Goal: Check status: Check status

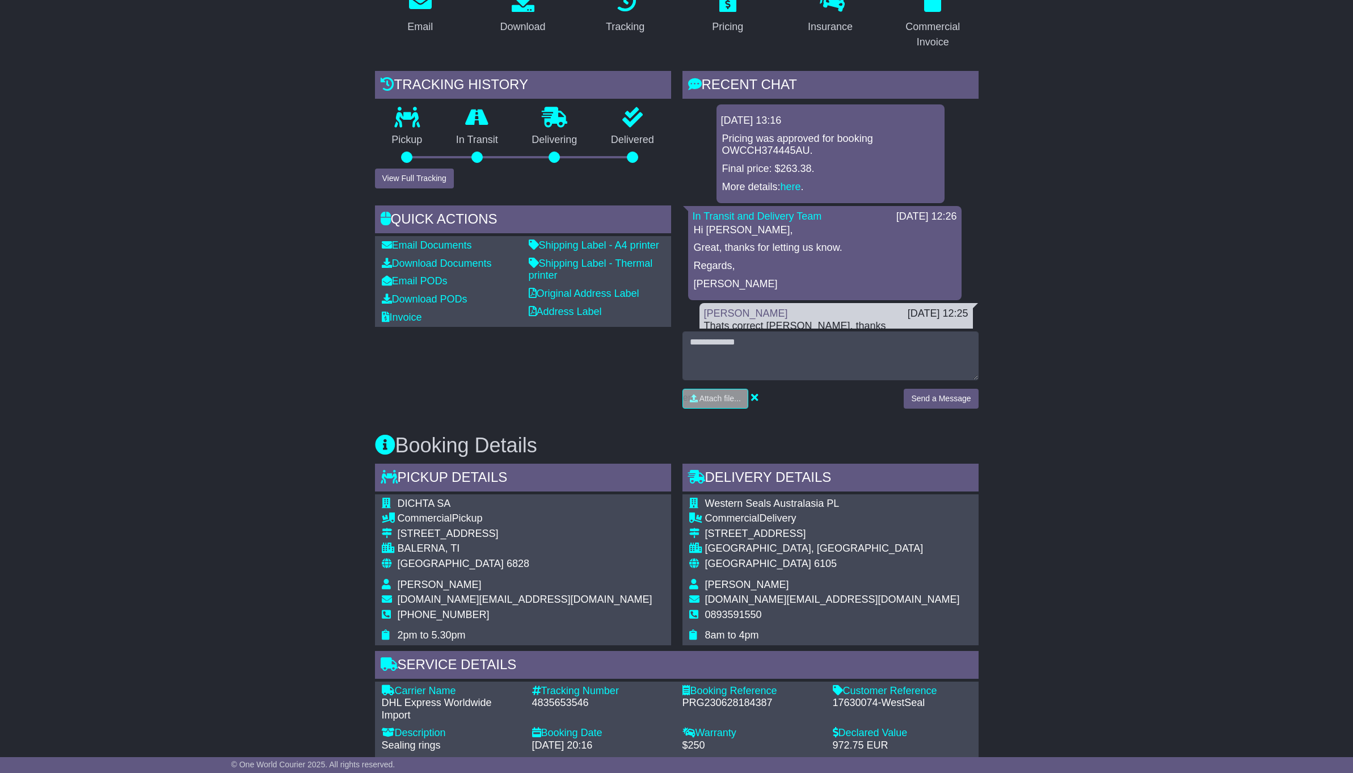
click at [1076, 380] on div "Email Download Tracking Pricing Insurance" at bounding box center [676, 589] width 1353 height 1218
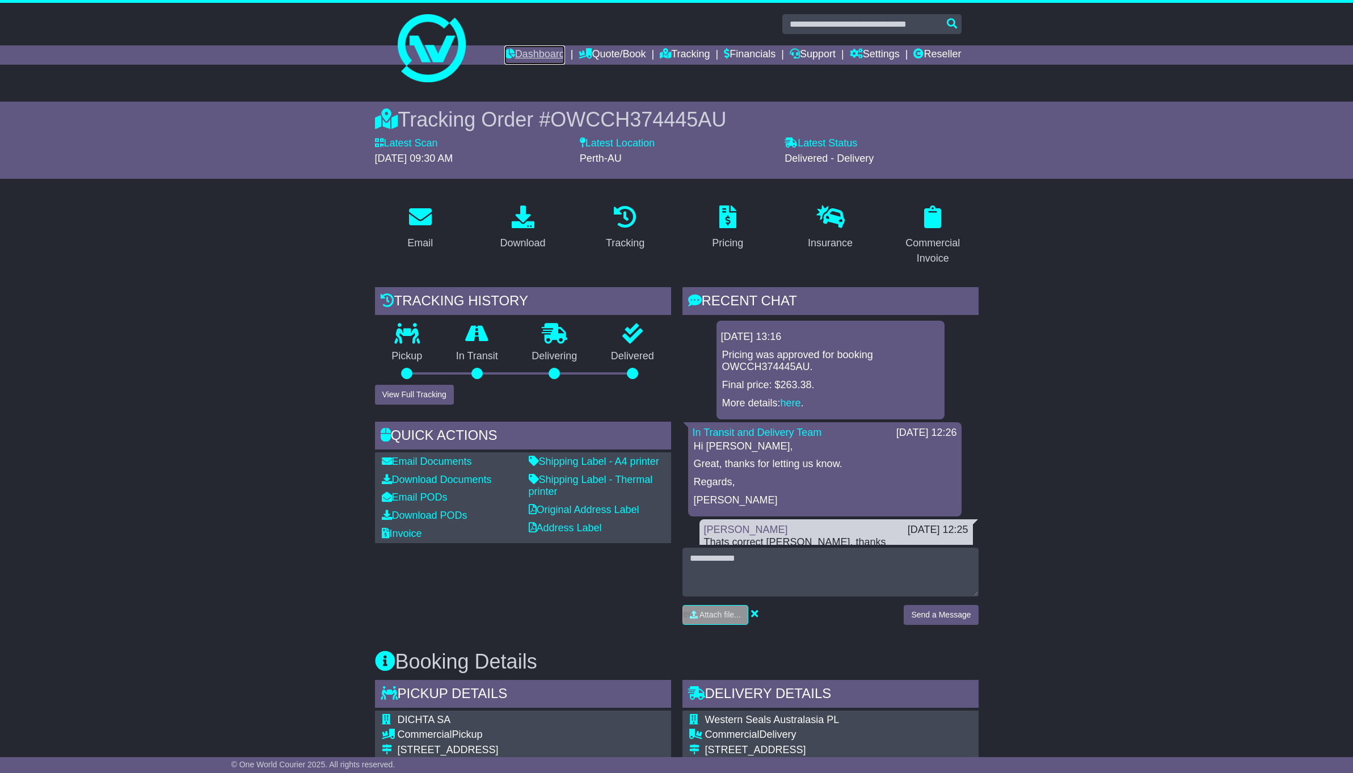
click at [525, 53] on link "Dashboard" at bounding box center [534, 54] width 61 height 19
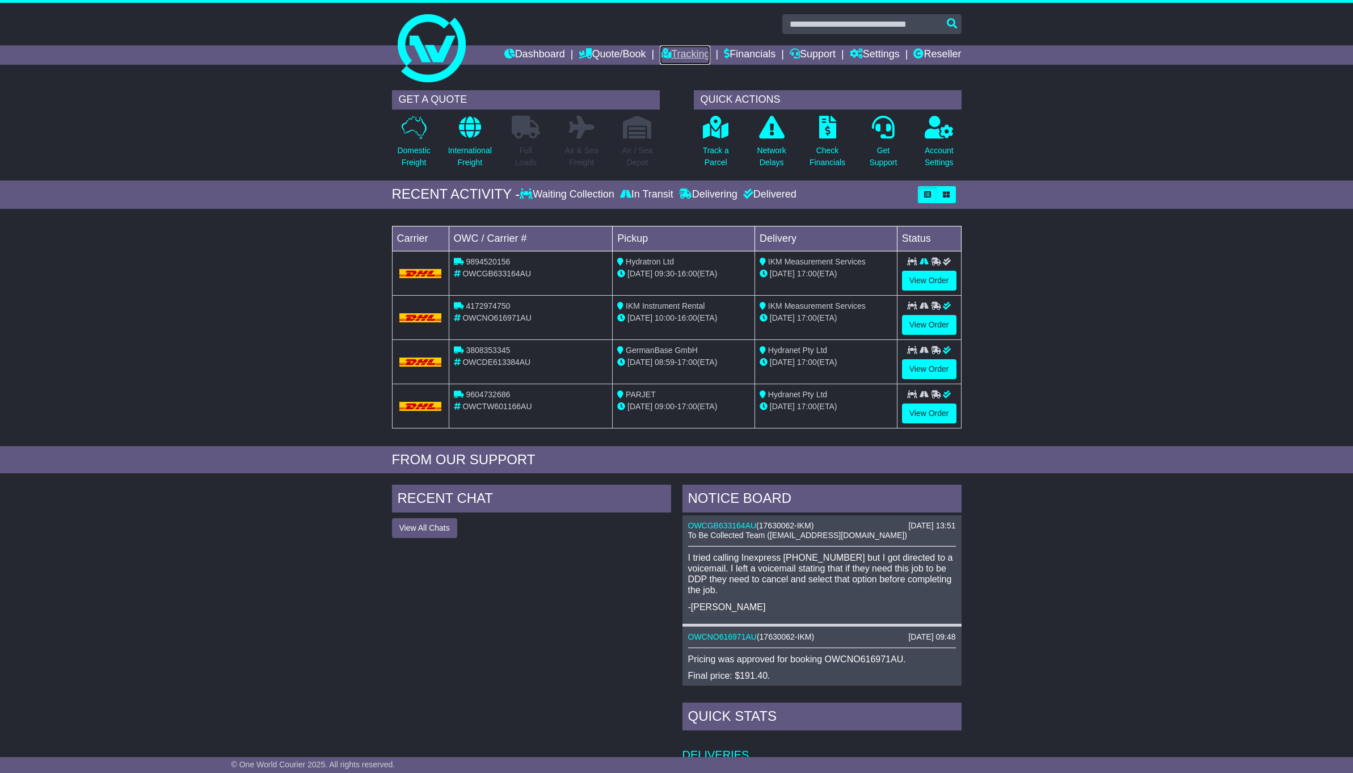
click at [677, 57] on link "Tracking" at bounding box center [685, 54] width 50 height 19
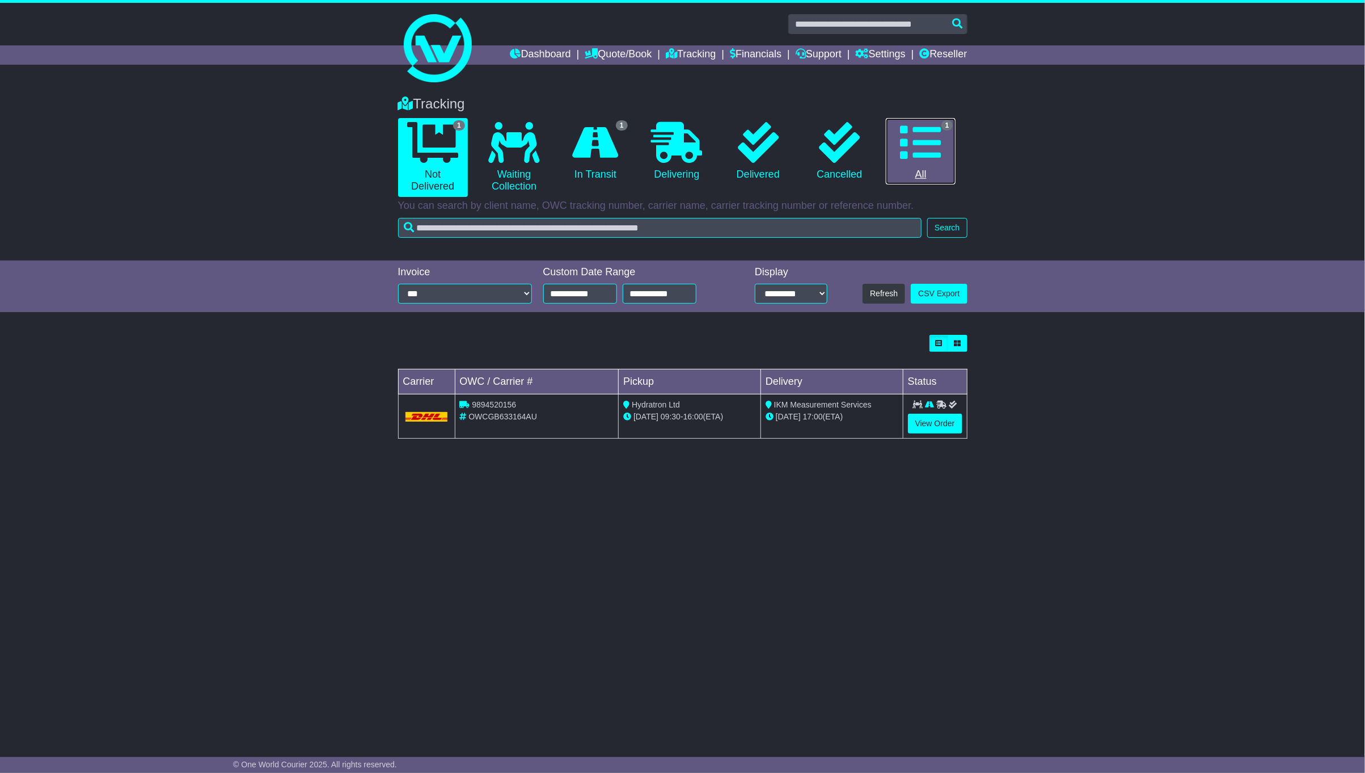
click at [928, 162] on link "1 All" at bounding box center [921, 151] width 70 height 67
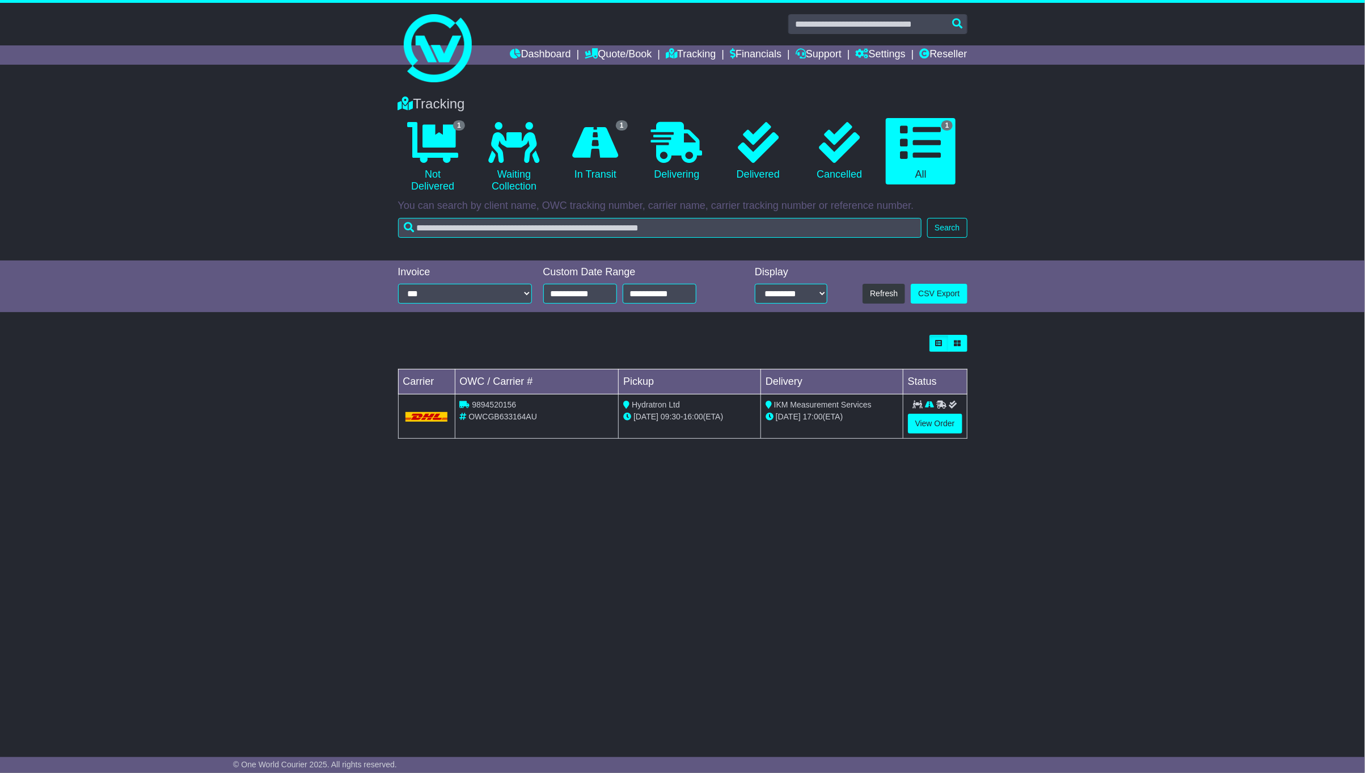
click at [932, 437] on div "Loading... No bookings found Carrier OWC / Carrier # Pickup Delivery Status 989…" at bounding box center [683, 392] width 581 height 127
click at [945, 427] on link "View Order" at bounding box center [935, 424] width 54 height 20
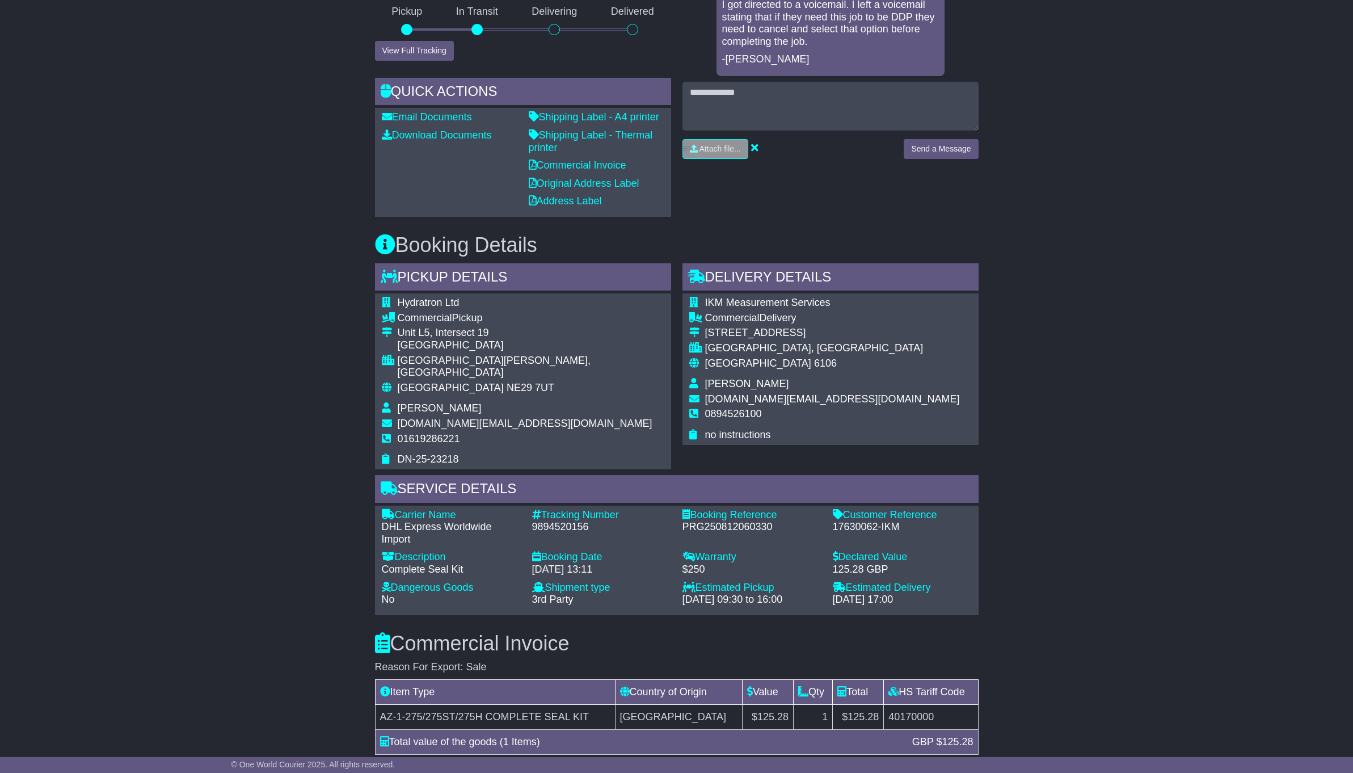
scroll to position [379, 0]
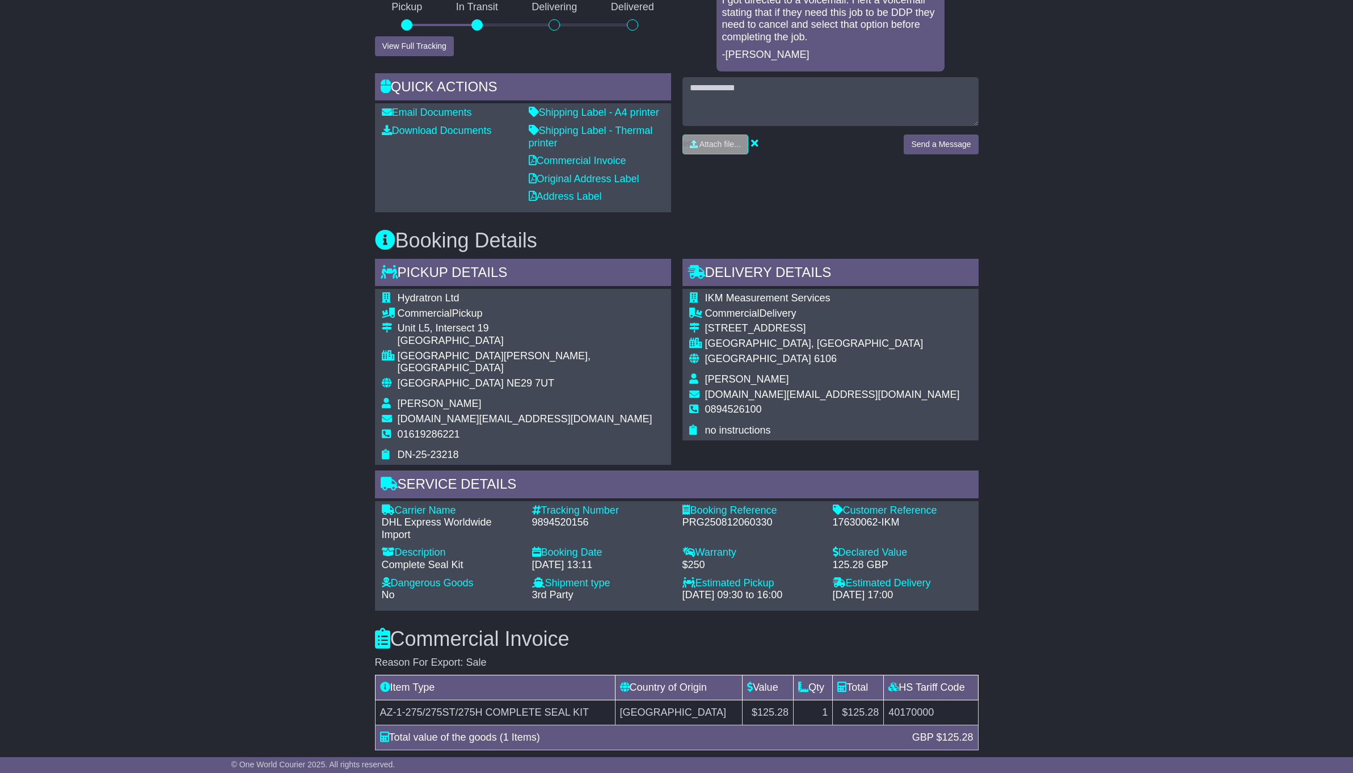
click at [563, 516] on div "9894520156" at bounding box center [601, 522] width 139 height 12
copy div "9894520156"
click at [1047, 521] on div "Email Download Tracking Pricing Insurance" at bounding box center [676, 486] width 1353 height 1314
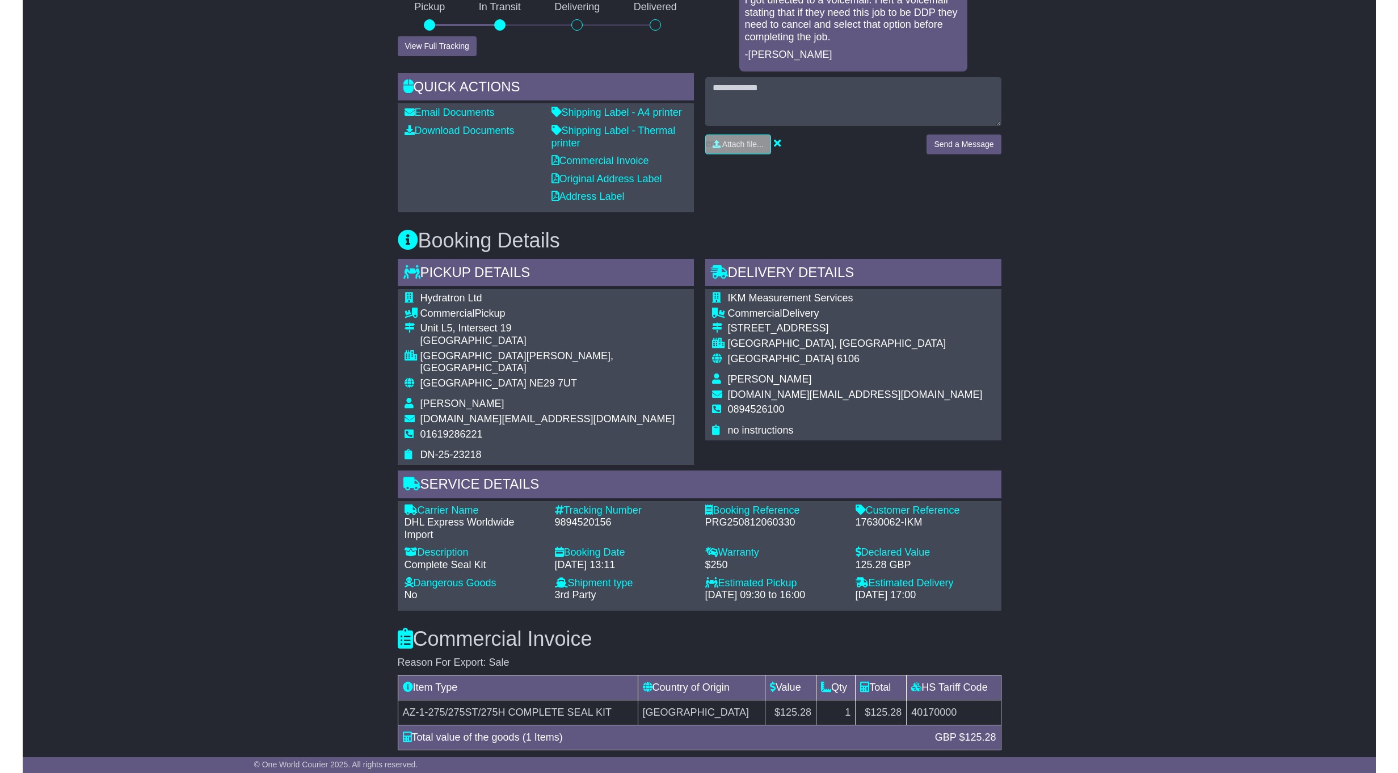
scroll to position [730, 0]
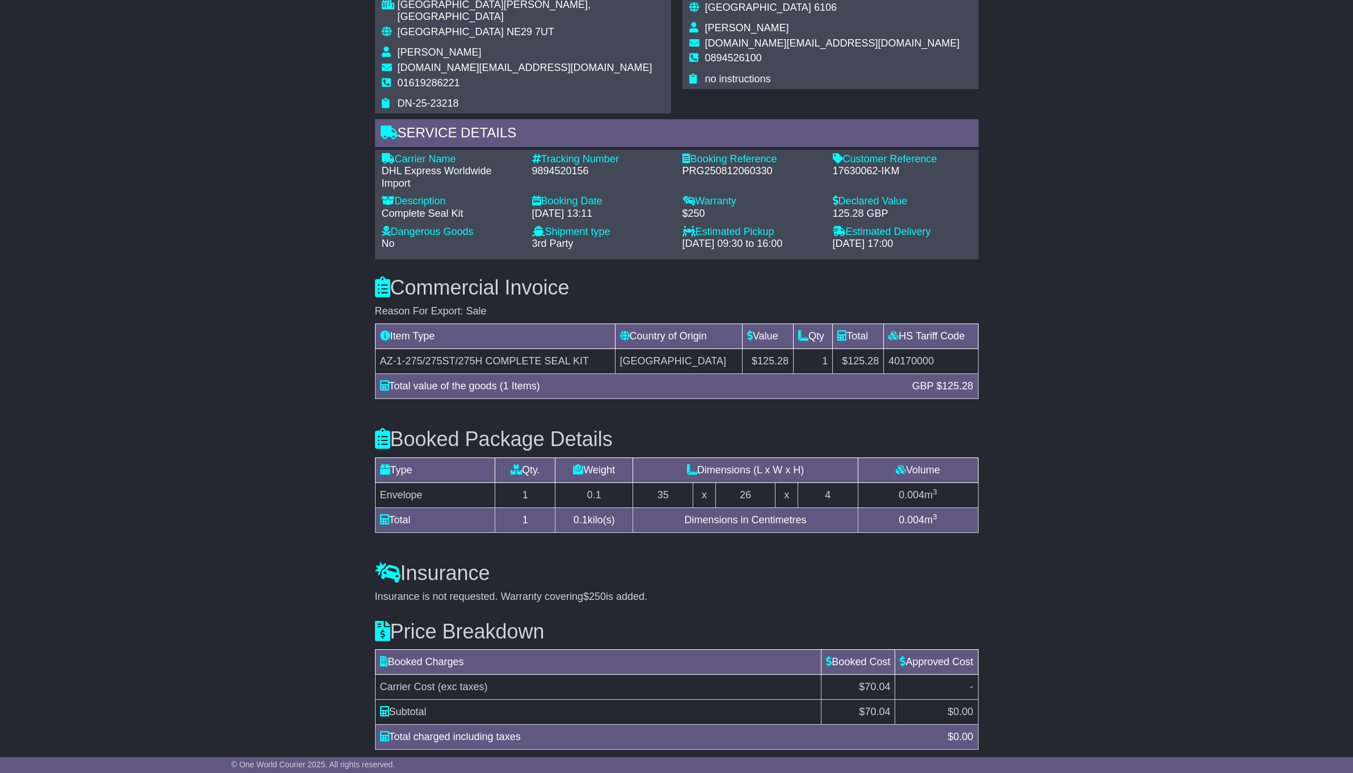
click at [880, 706] on span "70.04" at bounding box center [878, 711] width 26 height 11
copy span "70.04"
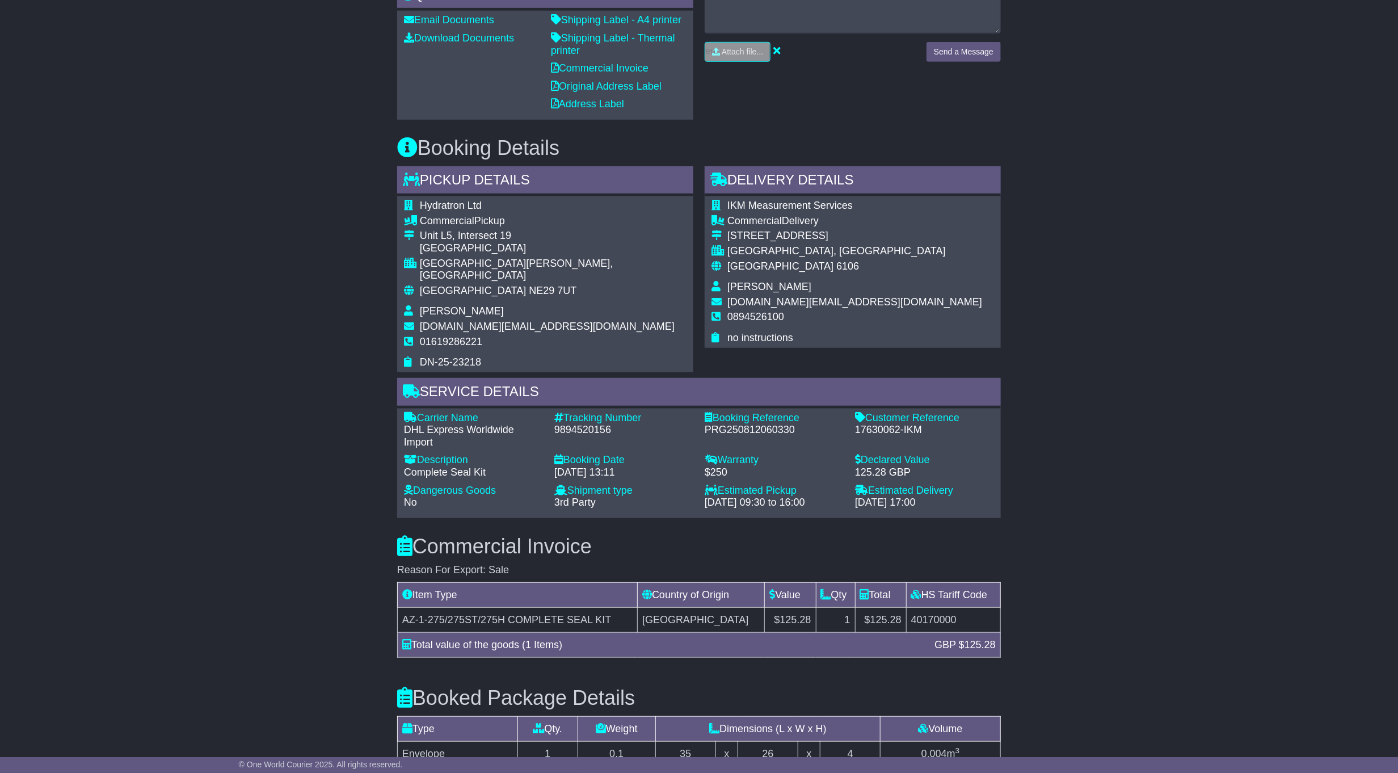
scroll to position [422, 0]
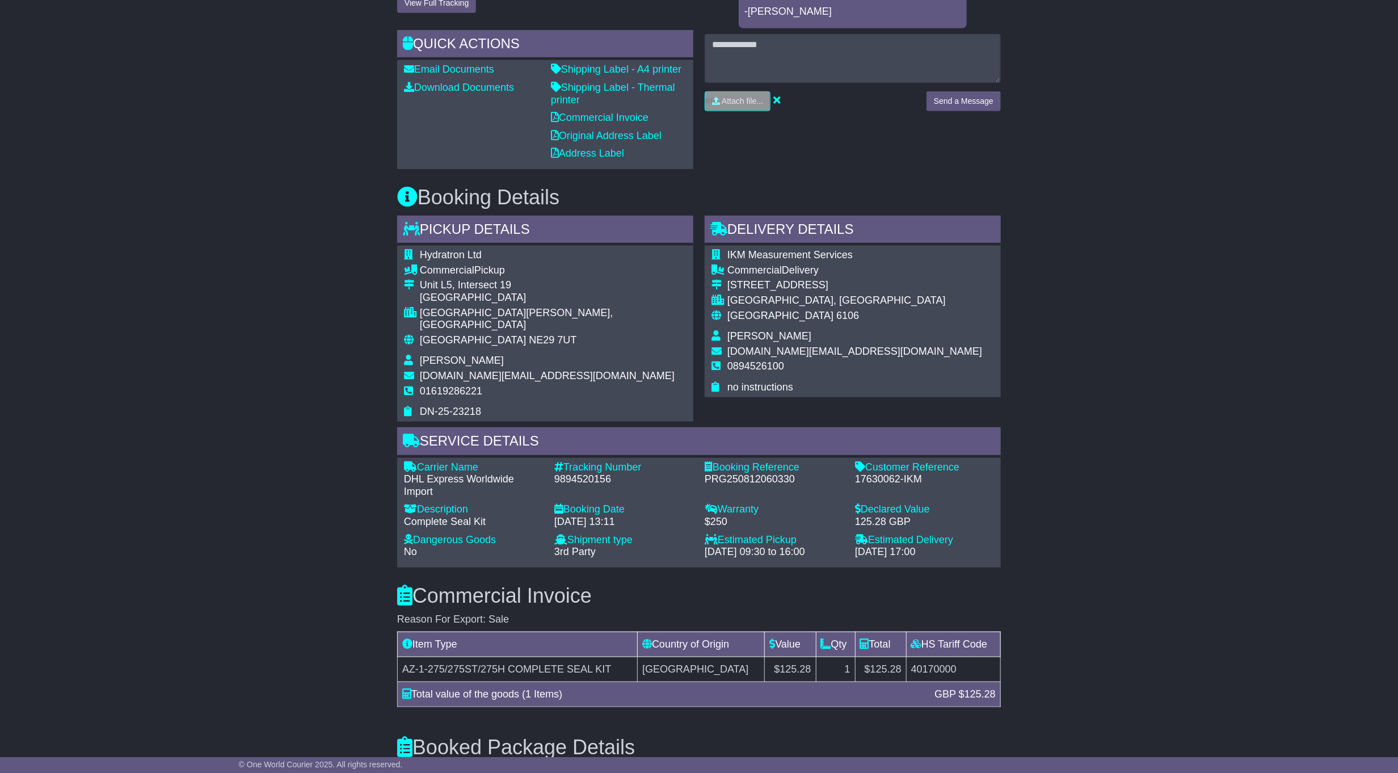
click at [310, 281] on div "Email Download Tracking Pricing Insurance" at bounding box center [699, 443] width 1398 height 1314
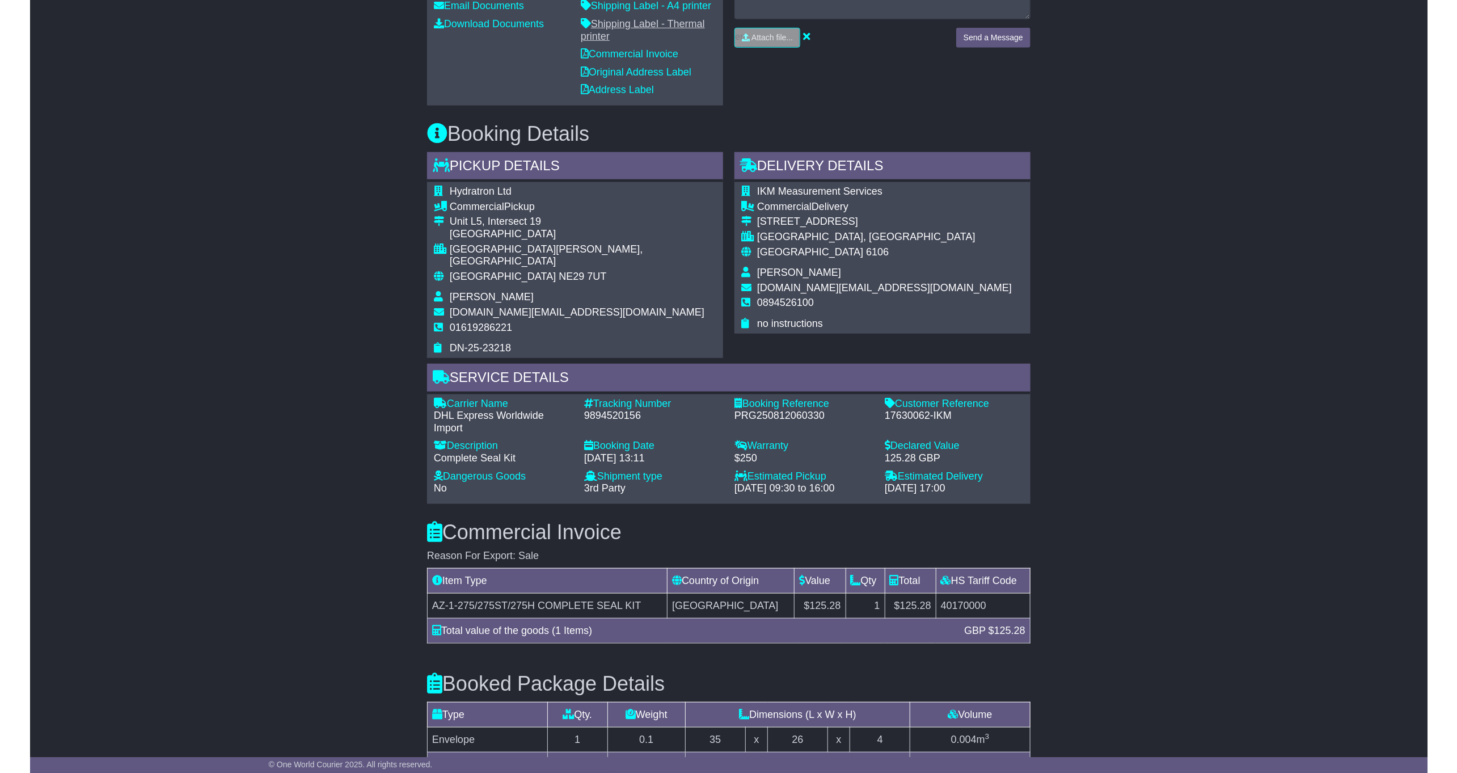
scroll to position [487, 0]
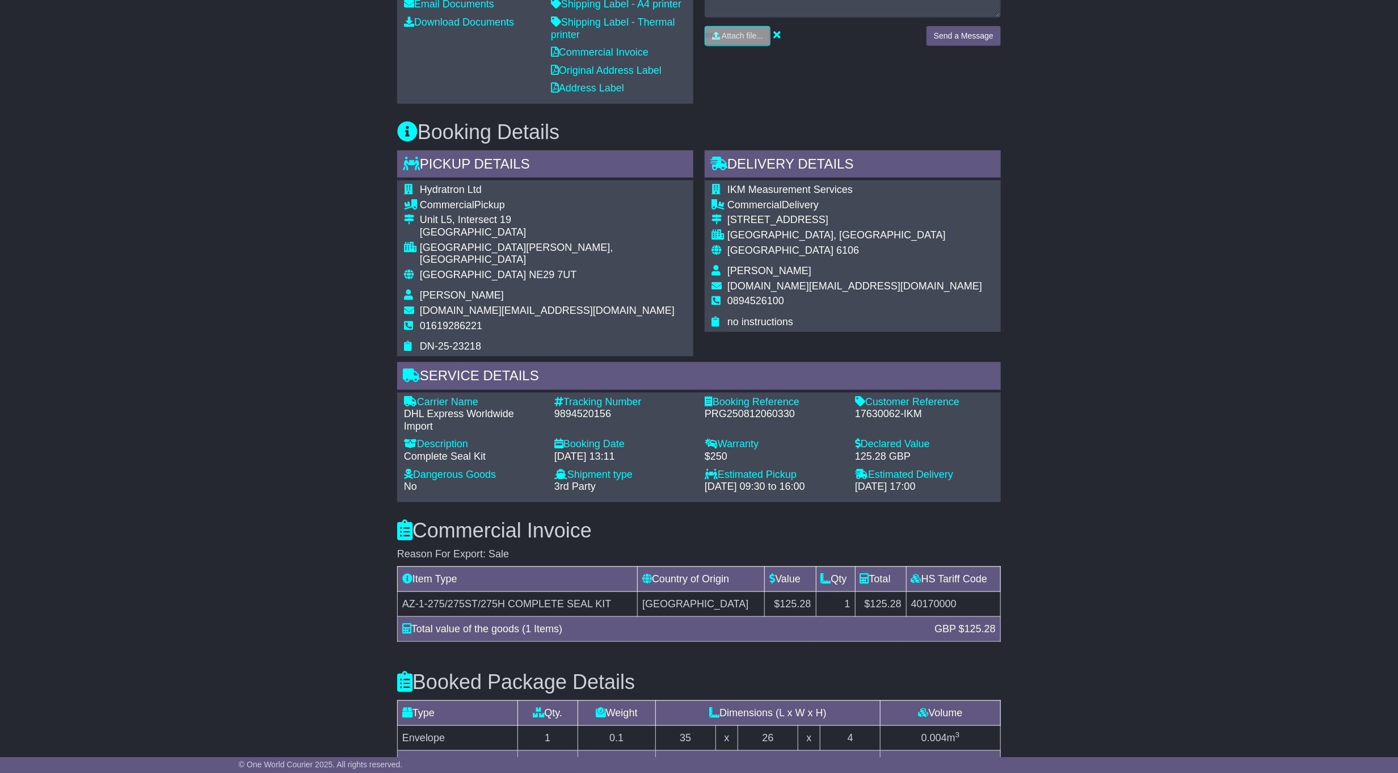
click at [470, 340] on span "DN-25-23218" at bounding box center [450, 345] width 61 height 11
click at [469, 340] on span "DN-25-23218" at bounding box center [450, 345] width 61 height 11
copy div "DN-25-23218"
click at [588, 396] on div "Carrier Name - DHL Express Worldwide Import Description - Complete Seal Kit Tra…" at bounding box center [698, 447] width 601 height 103
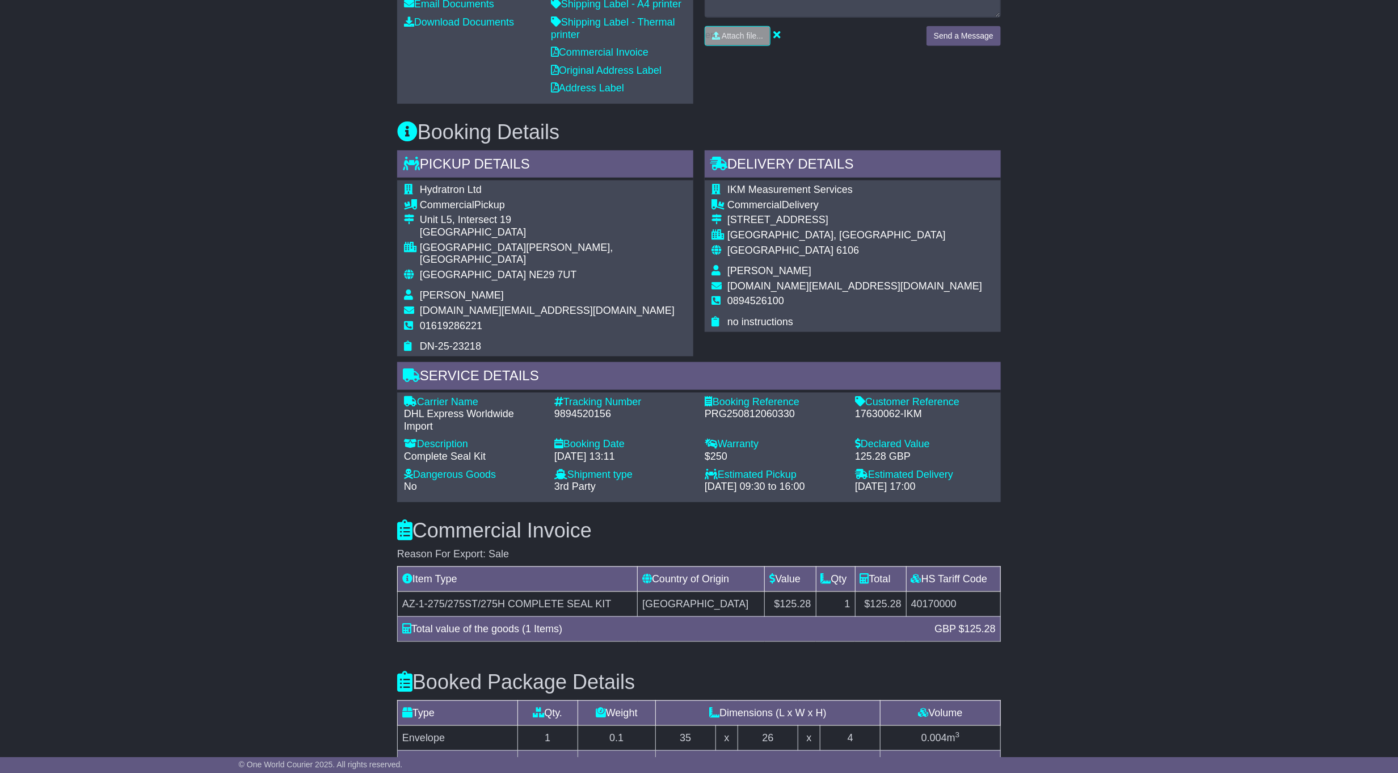
click at [588, 396] on div "Carrier Name - DHL Express Worldwide Import Description - Complete Seal Kit Tra…" at bounding box center [698, 447] width 601 height 103
click at [590, 408] on div "9894520156" at bounding box center [623, 414] width 139 height 12
copy div "9894520156"
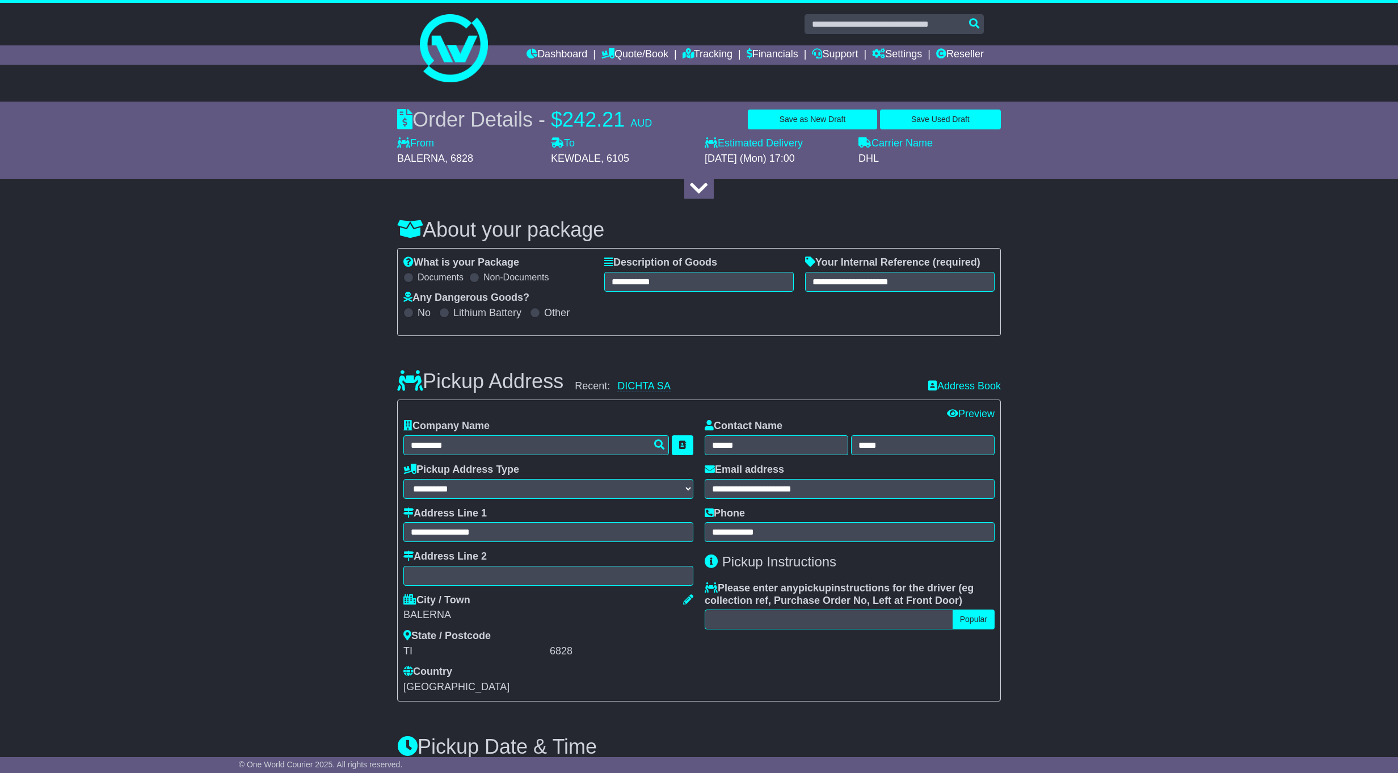
select select "****"
select select "***"
select select "**"
select select "****"
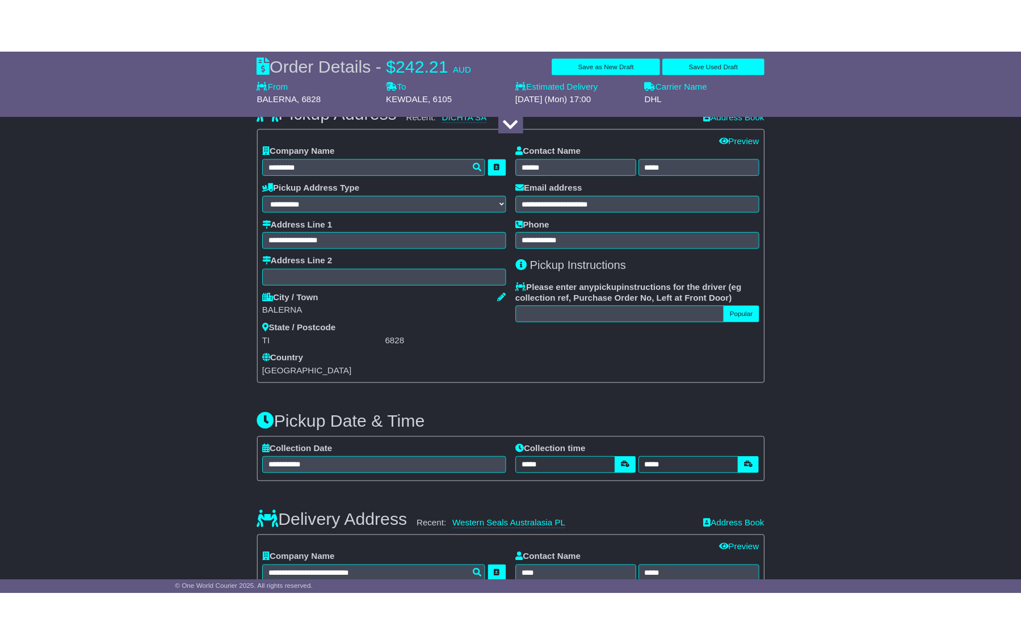
scroll to position [313, 0]
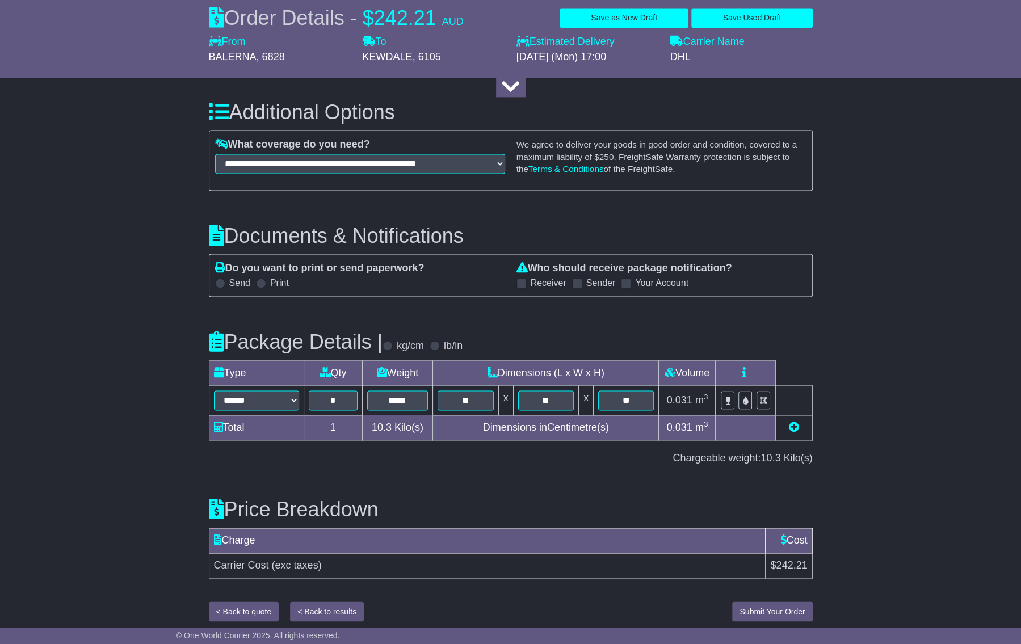
scroll to position [1445, 0]
